Goal: Use online tool/utility: Use online tool/utility

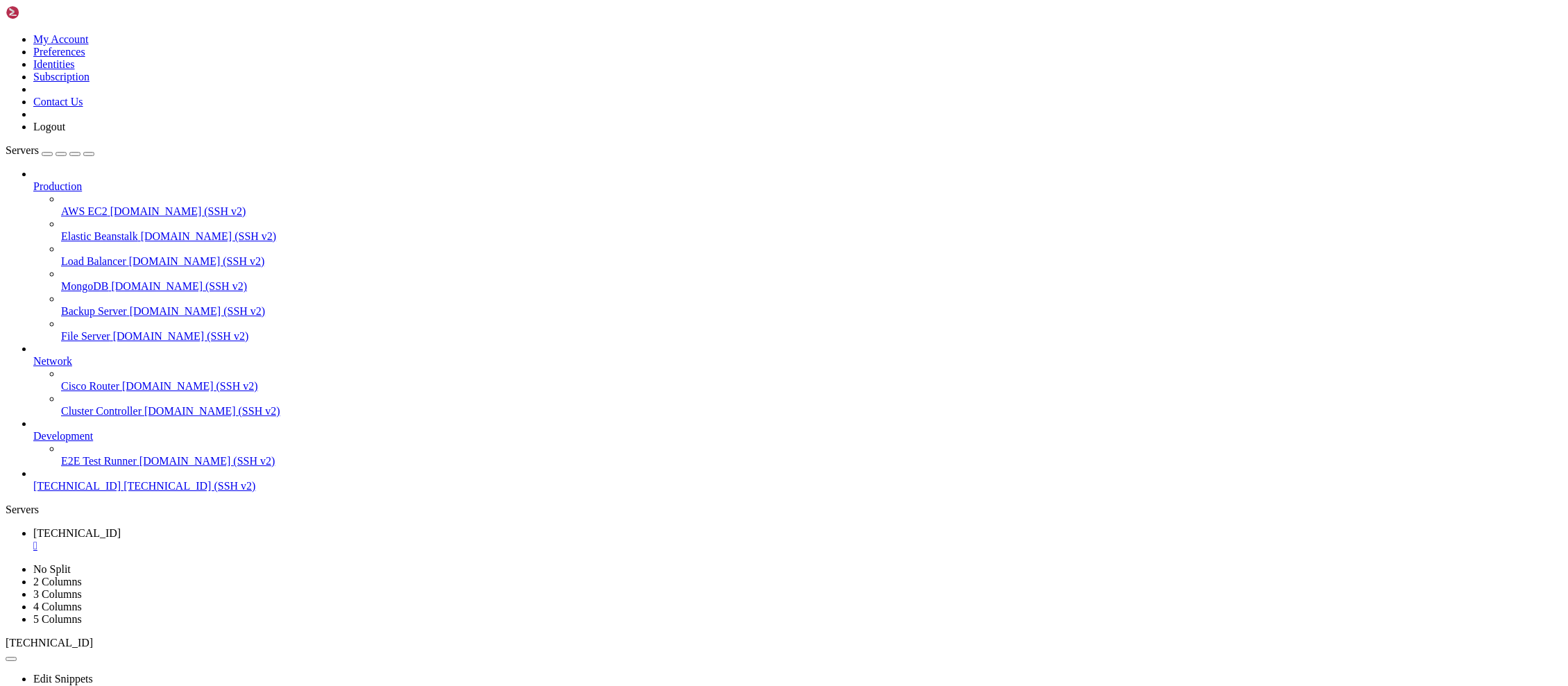
scroll to position [22494, 0]
drag, startPoint x: 574, startPoint y: 1297, endPoint x: 539, endPoint y: 1317, distance: 40.3
drag, startPoint x: 443, startPoint y: 1350, endPoint x: 372, endPoint y: 1338, distance: 72.0
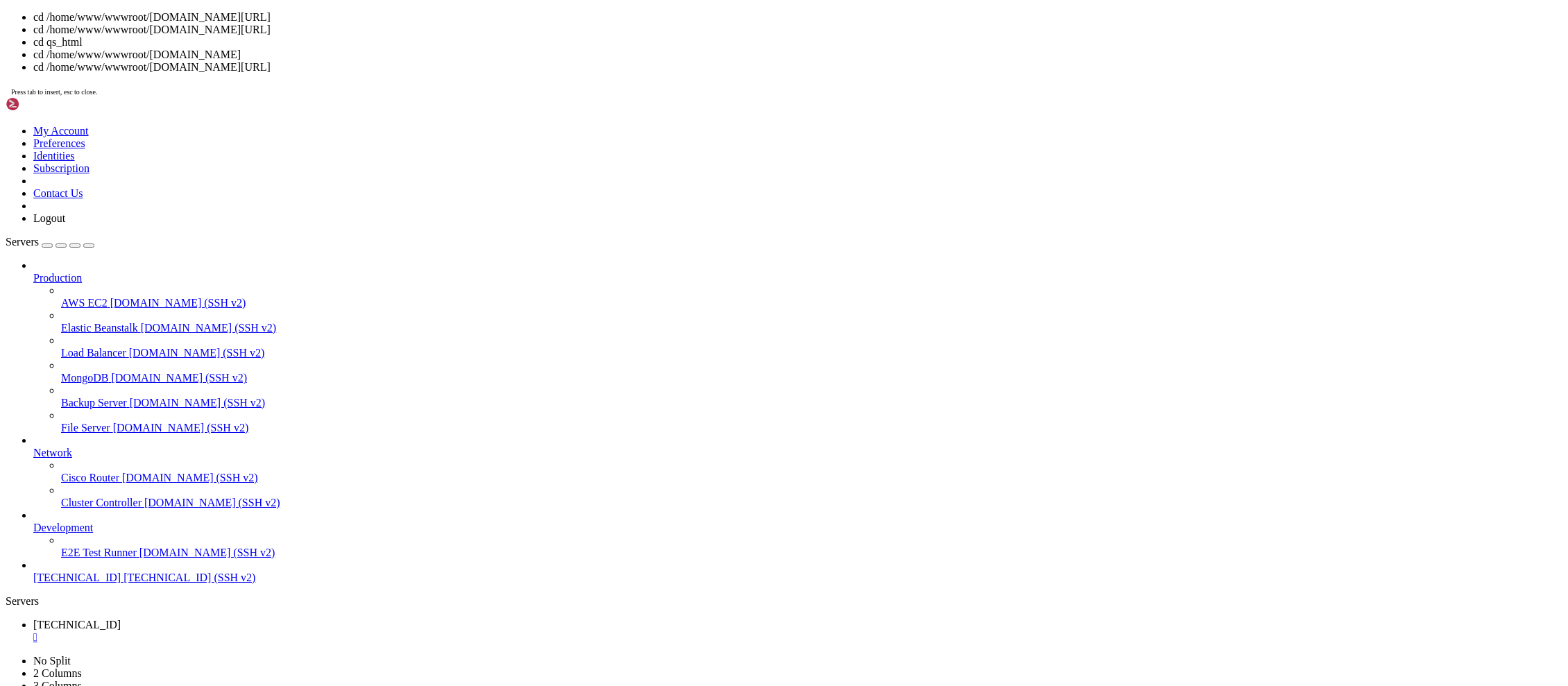
drag, startPoint x: 375, startPoint y: 1448, endPoint x: 740, endPoint y: 1373, distance: 372.6
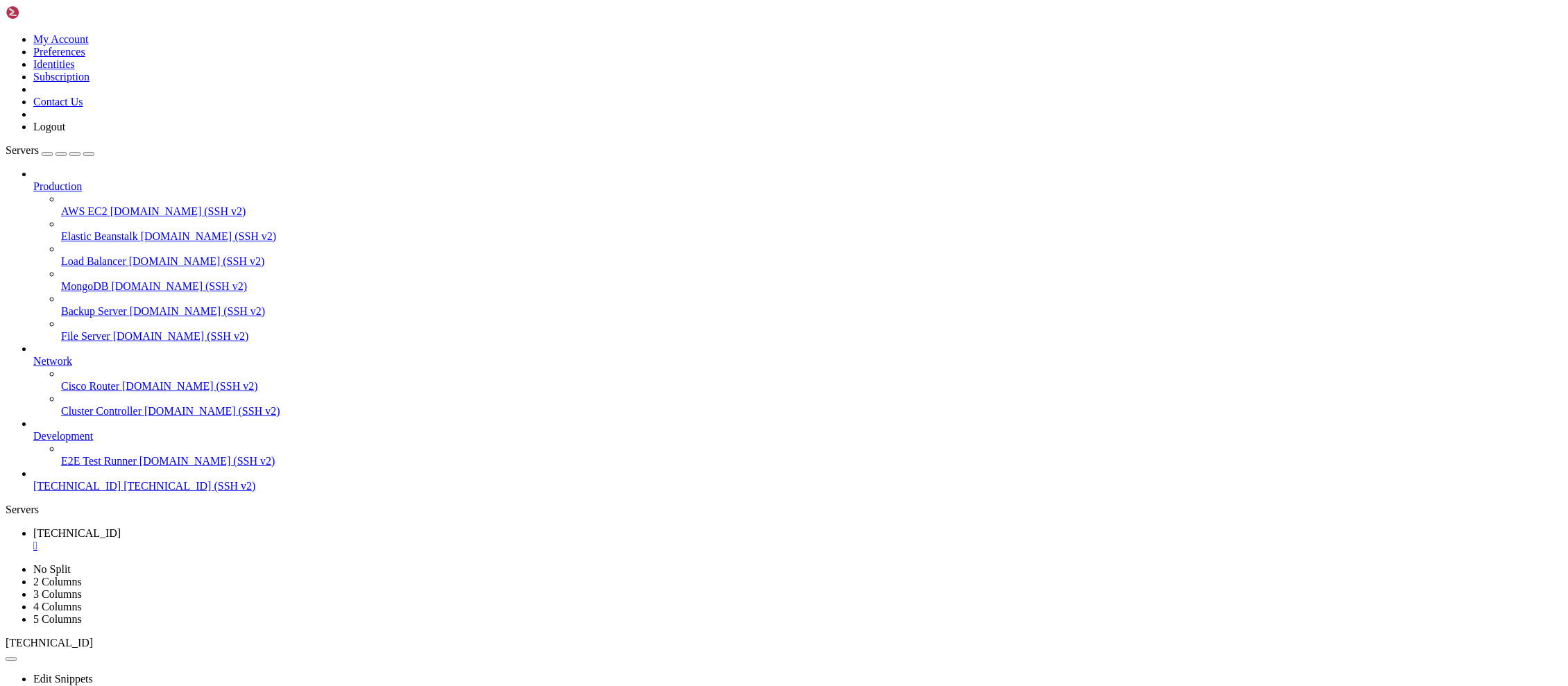
drag, startPoint x: 740, startPoint y: 1281, endPoint x: 545, endPoint y: 1288, distance: 195.1
drag, startPoint x: 351, startPoint y: 1298, endPoint x: 398, endPoint y: 1367, distance: 83.5
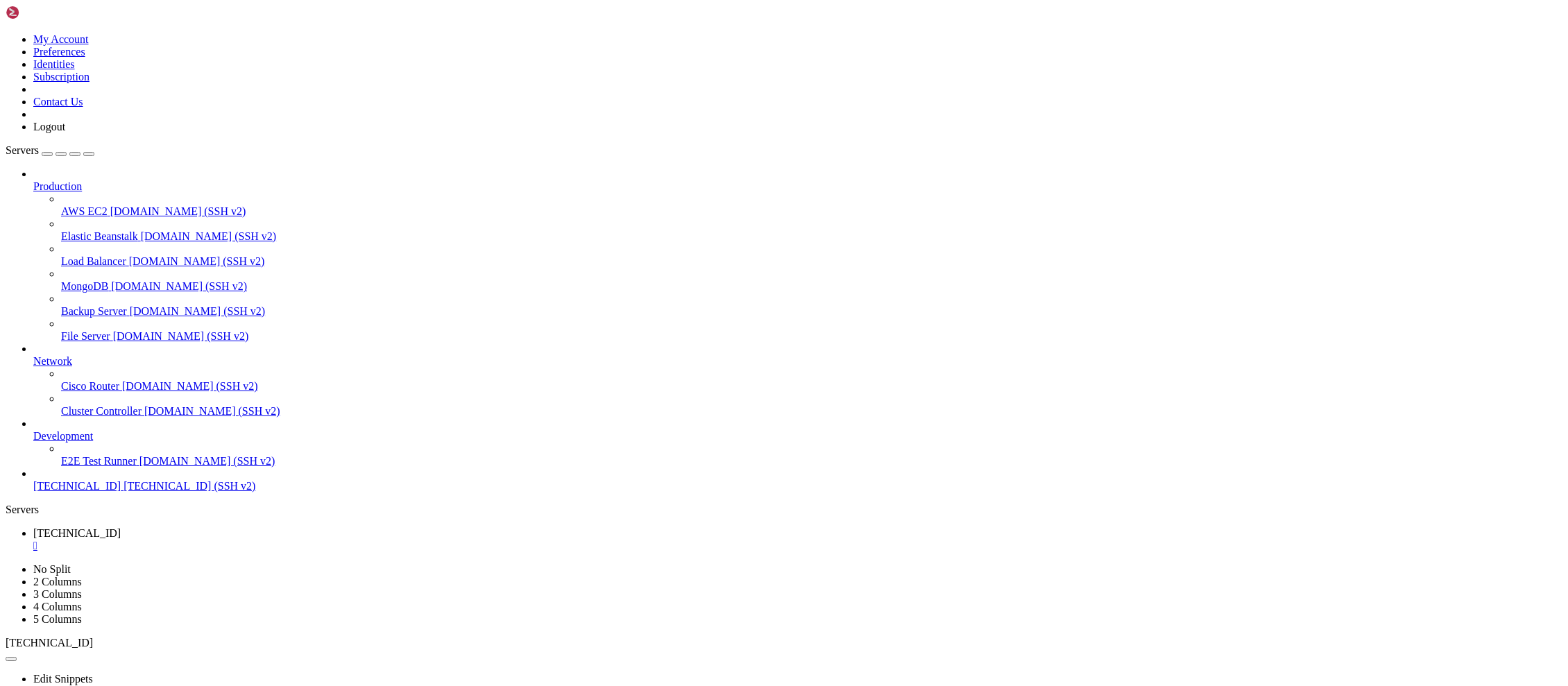
scroll to position [22989, 0]
drag, startPoint x: 693, startPoint y: 1300, endPoint x: 605, endPoint y: 1296, distance: 88.1
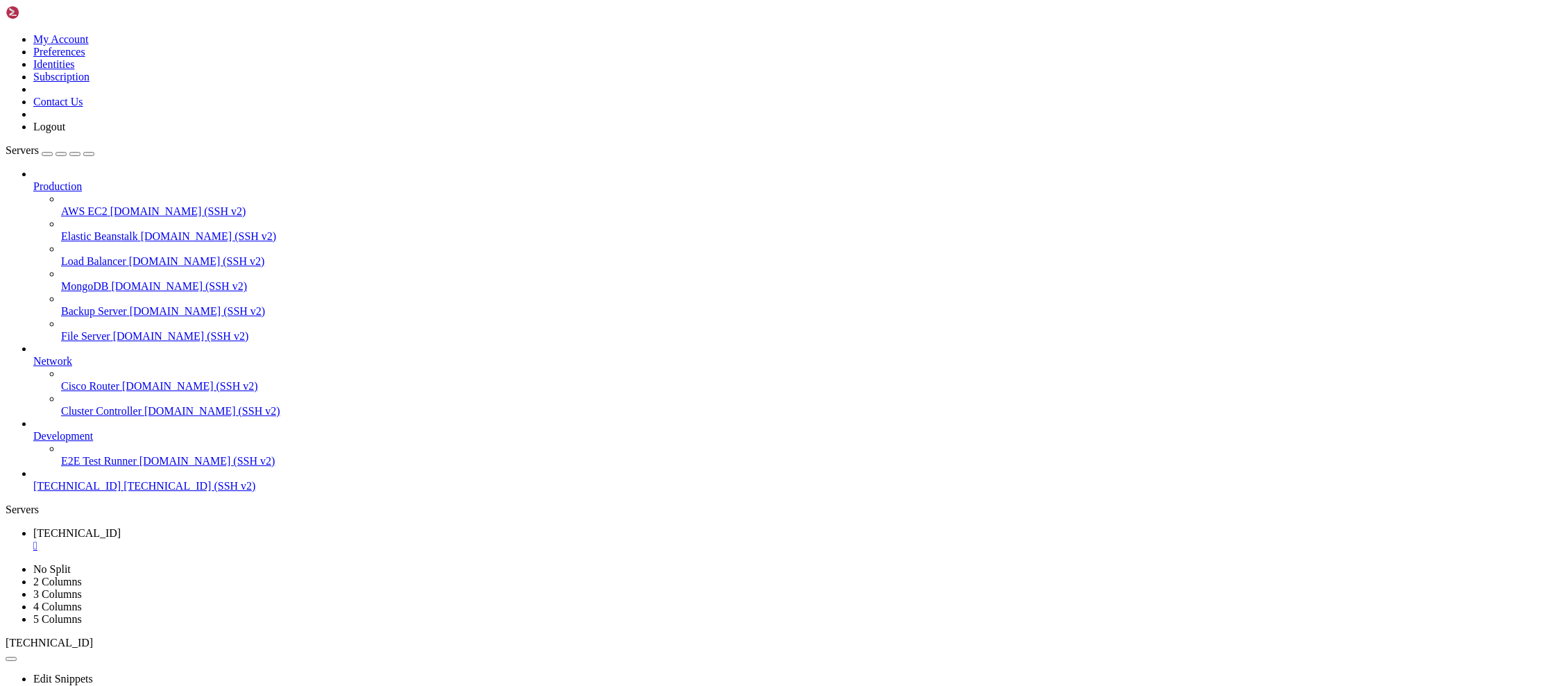
scroll to position [23155, 0]
drag, startPoint x: 255, startPoint y: 1359, endPoint x: 207, endPoint y: 1300, distance: 76.1
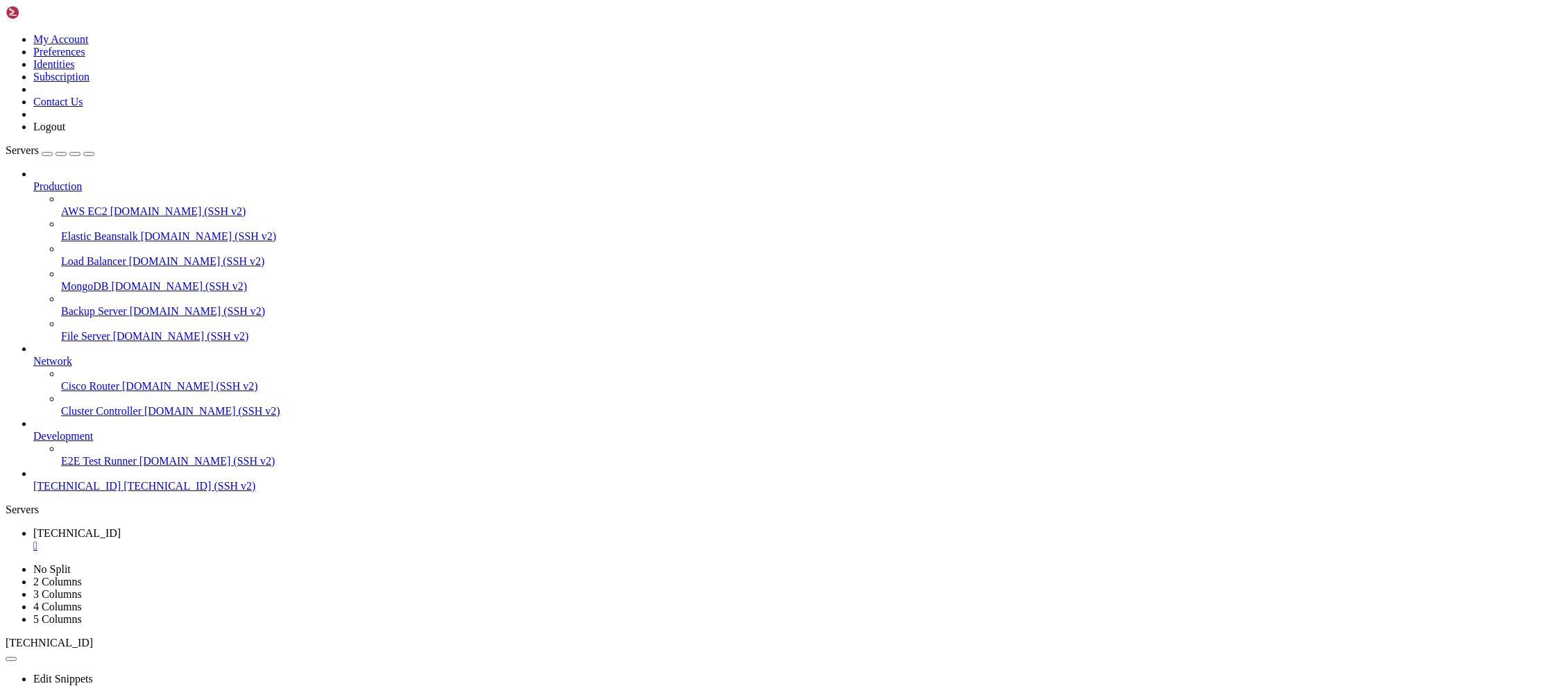
drag, startPoint x: 658, startPoint y: 1304, endPoint x: 462, endPoint y: 1361, distance: 204.1
drag, startPoint x: 384, startPoint y: 1321, endPoint x: 364, endPoint y: 1322, distance: 20.0
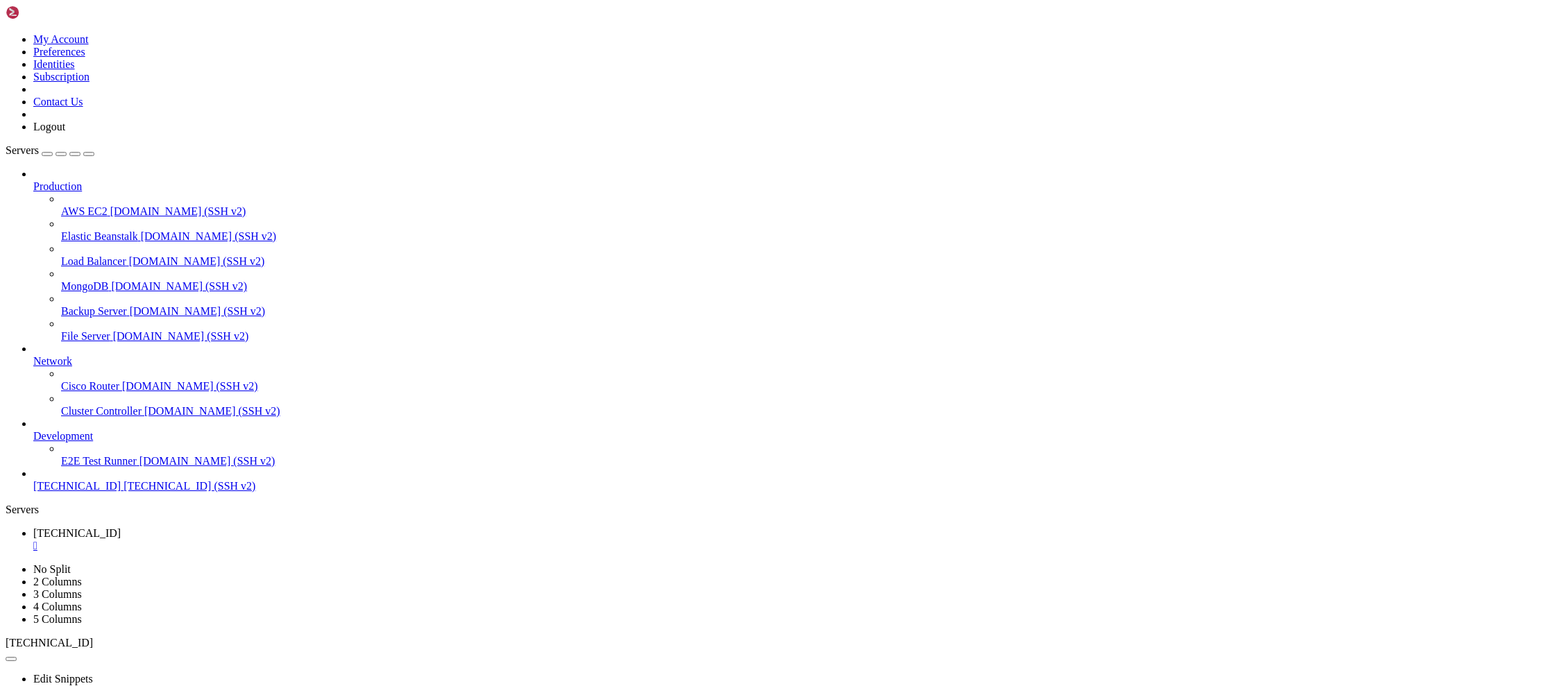
drag, startPoint x: 660, startPoint y: 1310, endPoint x: 595, endPoint y: 1321, distance: 65.9
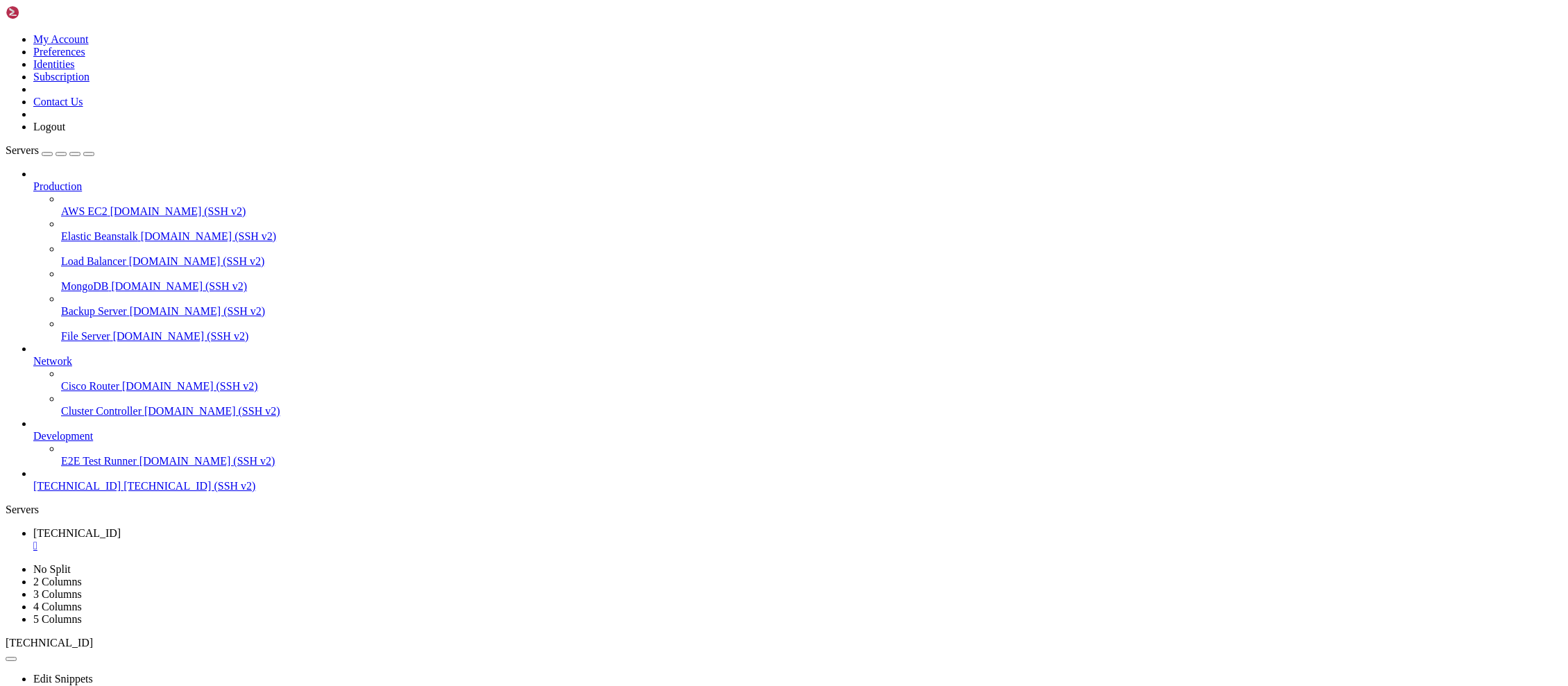
drag, startPoint x: 580, startPoint y: 1309, endPoint x: 513, endPoint y: 1313, distance: 67.1
drag, startPoint x: 402, startPoint y: 1332, endPoint x: 366, endPoint y: 1348, distance: 39.4
